Goal: Task Accomplishment & Management: Manage account settings

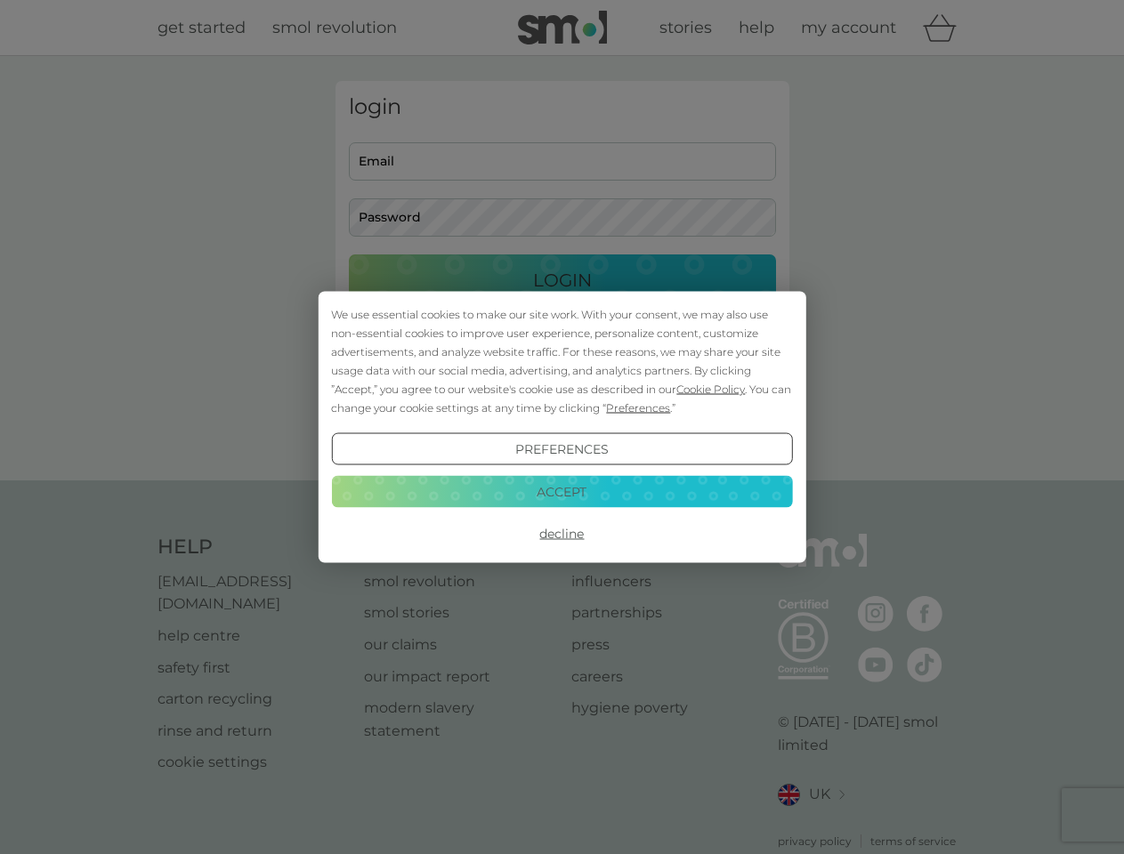
click at [711, 389] on span "Cookie Policy" at bounding box center [710, 389] width 69 height 13
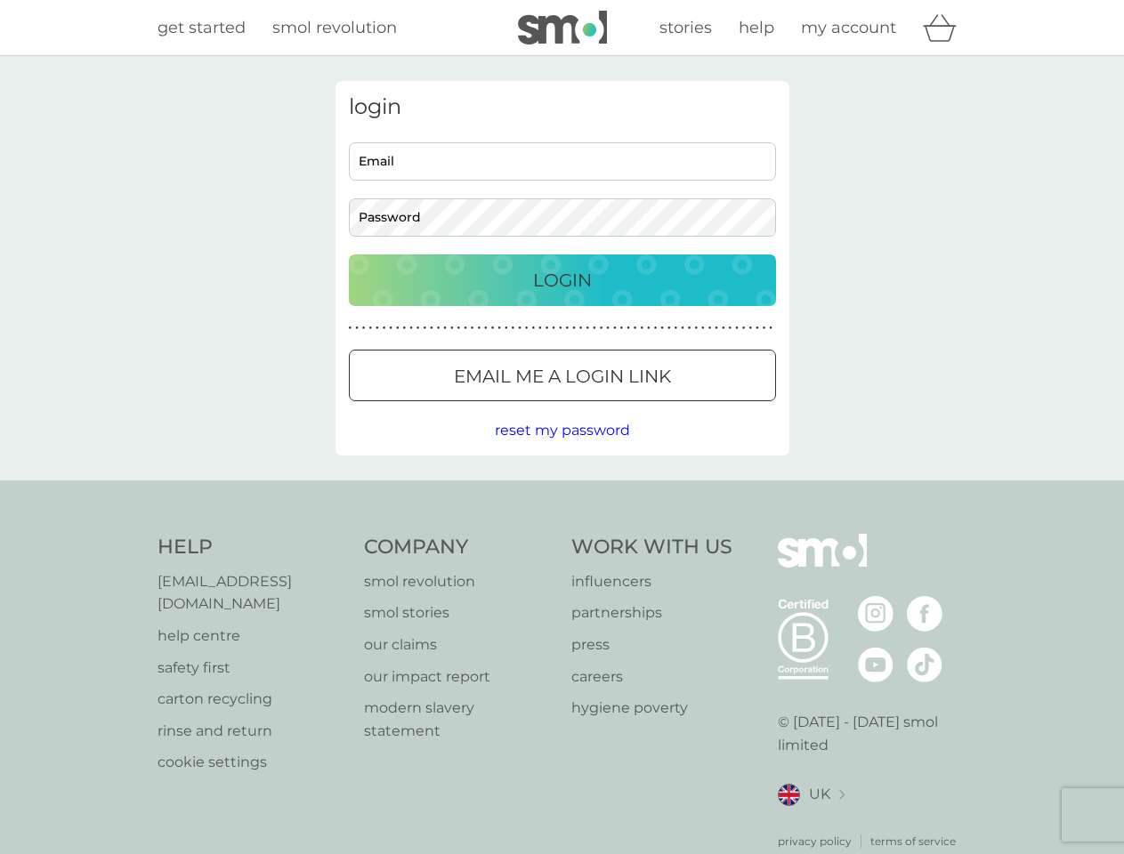
click at [636, 408] on div "login Email Password Login ● ● ● ● ● ● ● ● ● ● ● ● ● ● ● ● ● ● ● ● ● ● ● ● ● ● …" at bounding box center [562, 268] width 454 height 375
click at [562, 449] on div "login Email Password Login ● ● ● ● ● ● ● ● ● ● ● ● ● ● ● ● ● ● ● ● ● ● ● ● ● ● …" at bounding box center [562, 268] width 454 height 375
click at [562, 534] on div "Help [EMAIL_ADDRESS][DOMAIN_NAME] help centre safety first carton recycling rin…" at bounding box center [563, 692] width 810 height 316
click at [562, 491] on div "Help [EMAIL_ADDRESS][DOMAIN_NAME] help centre safety first carton recycling rin…" at bounding box center [562, 692] width 1124 height 423
